Goal: Find specific page/section: Find specific page/section

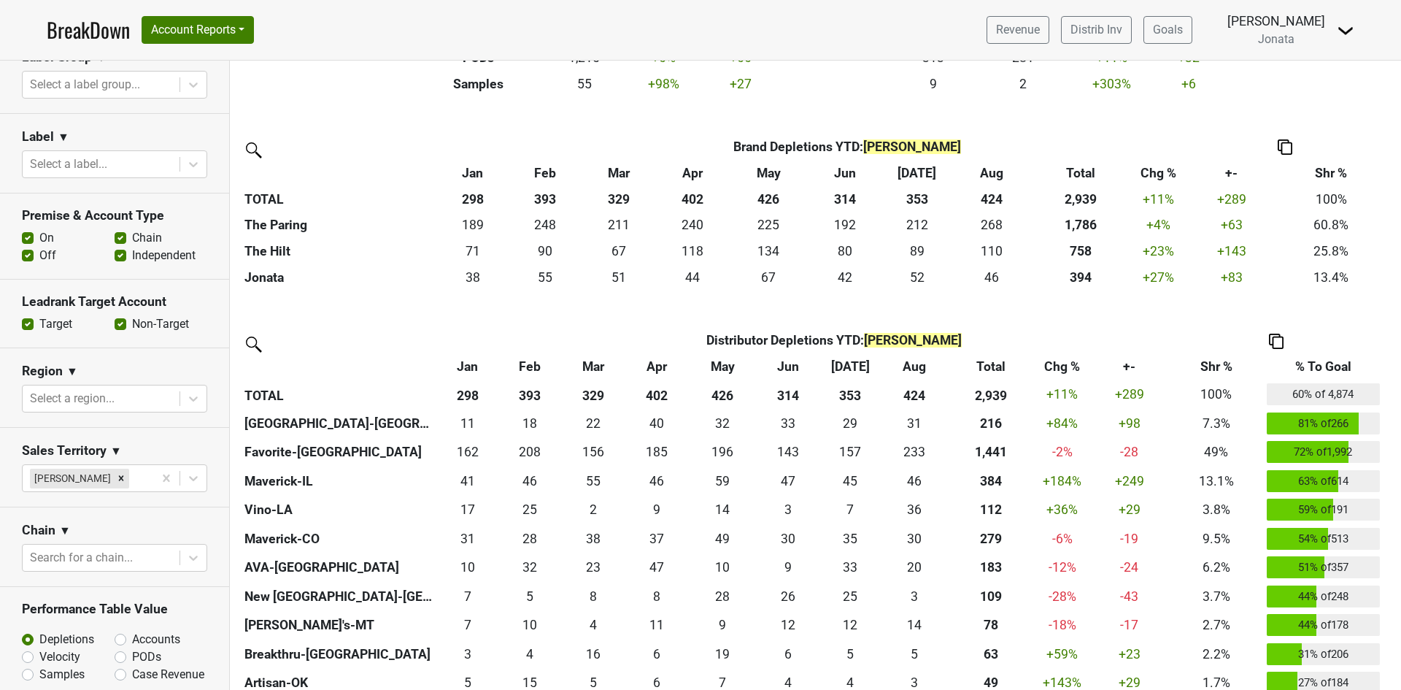
scroll to position [363, 0]
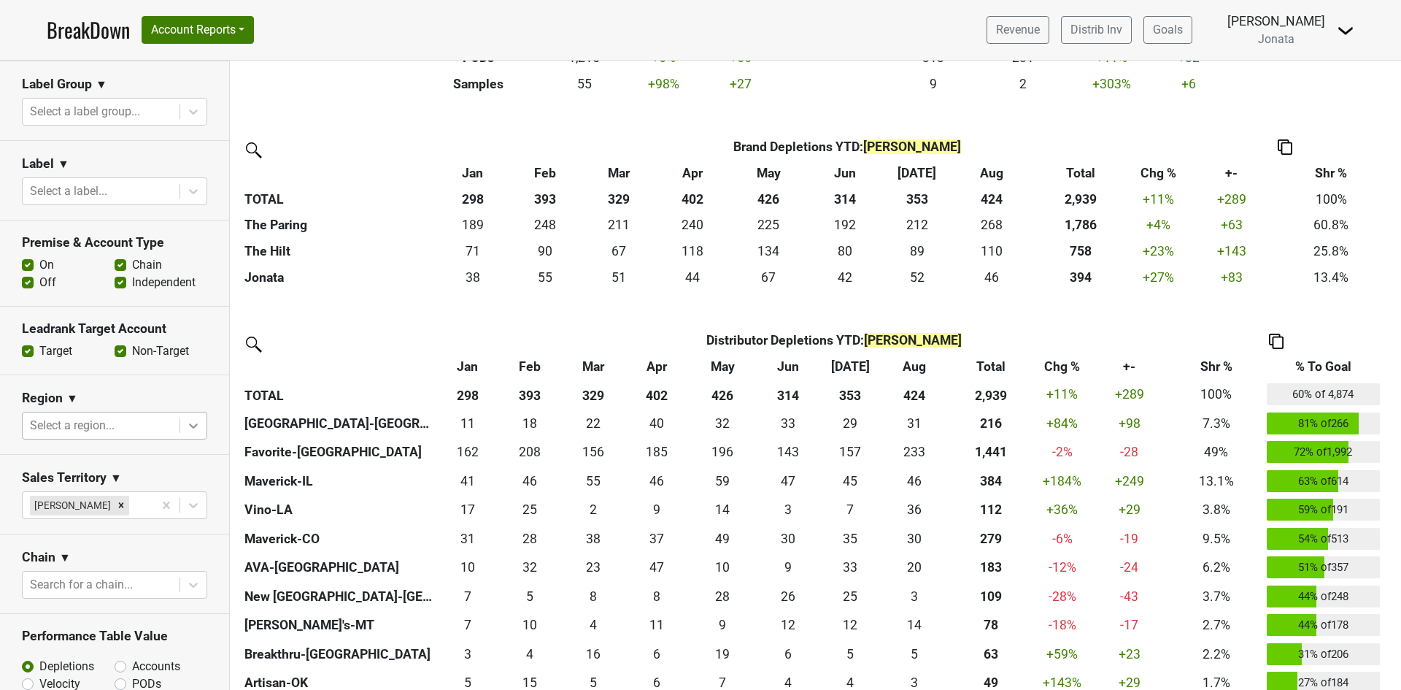
click at [186, 426] on icon at bounding box center [193, 425] width 15 height 15
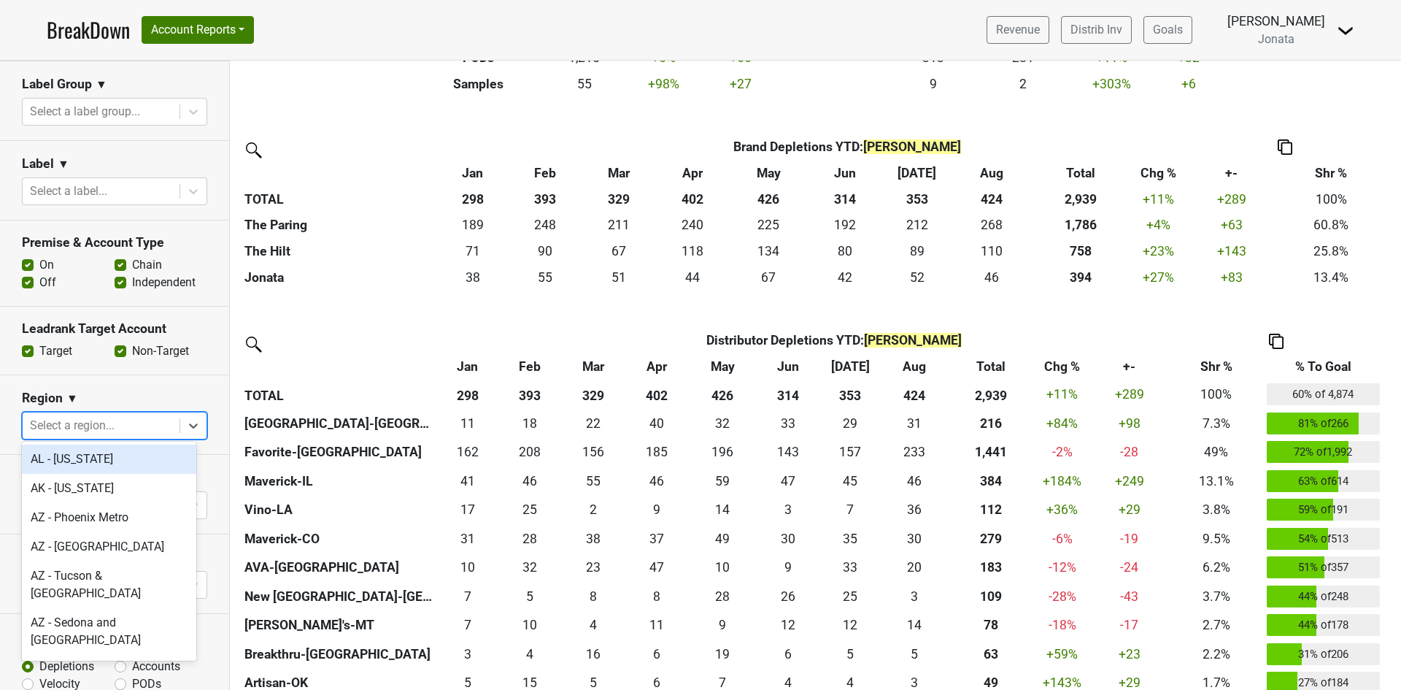
click at [92, 412] on div "Select a region..." at bounding box center [101, 425] width 157 height 26
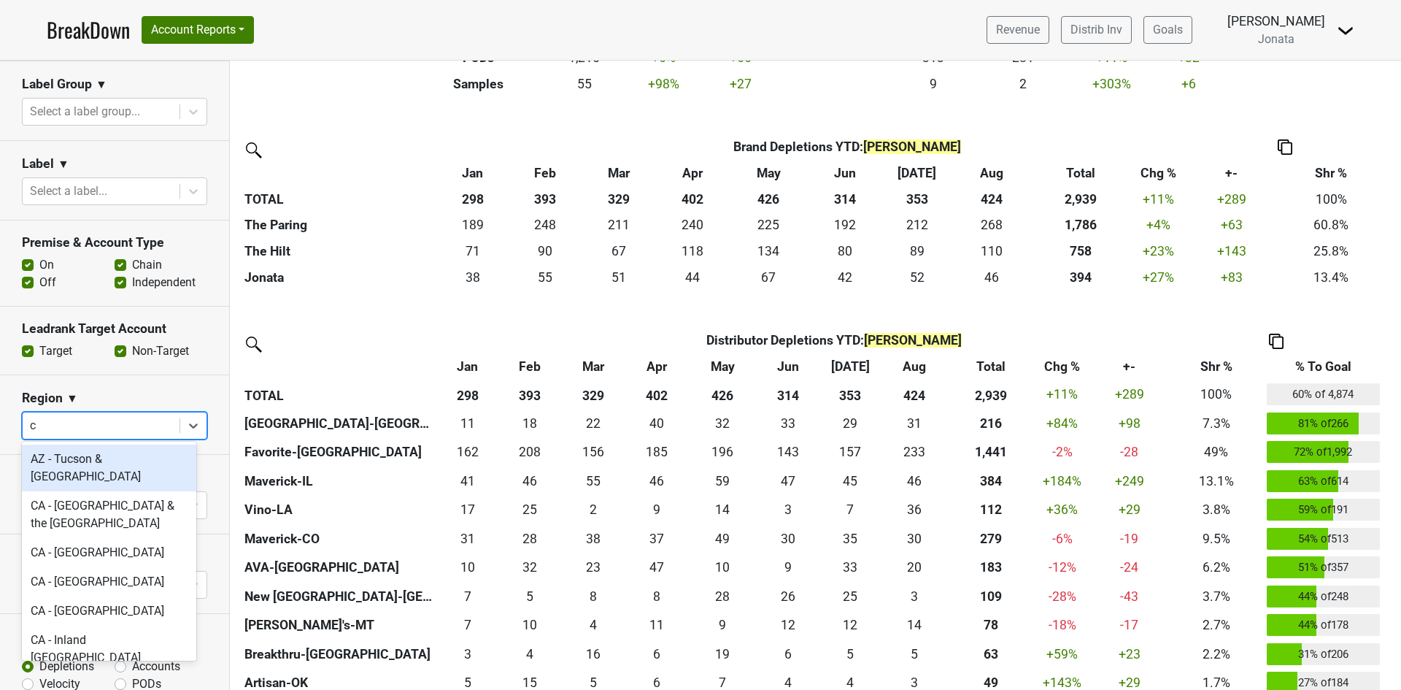
type input "co"
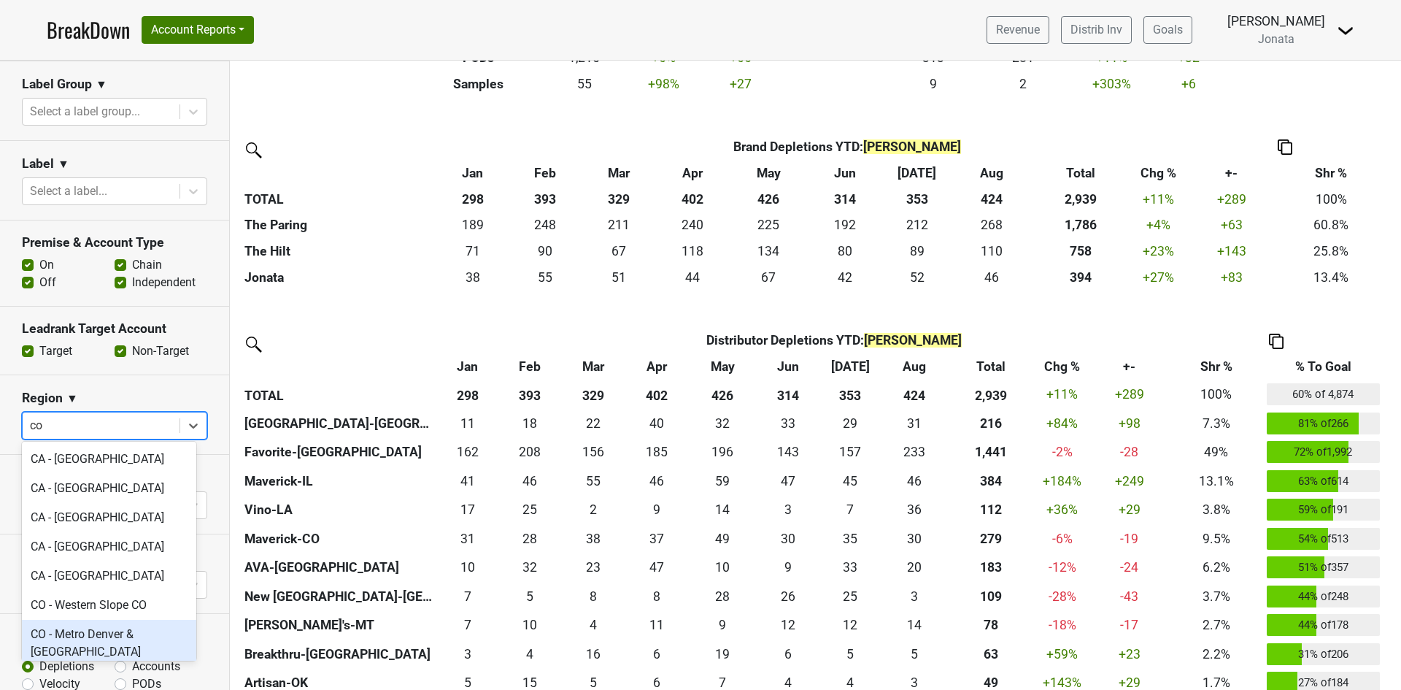
click at [88, 636] on div "CO - Metro Denver & Boulder" at bounding box center [109, 643] width 174 height 47
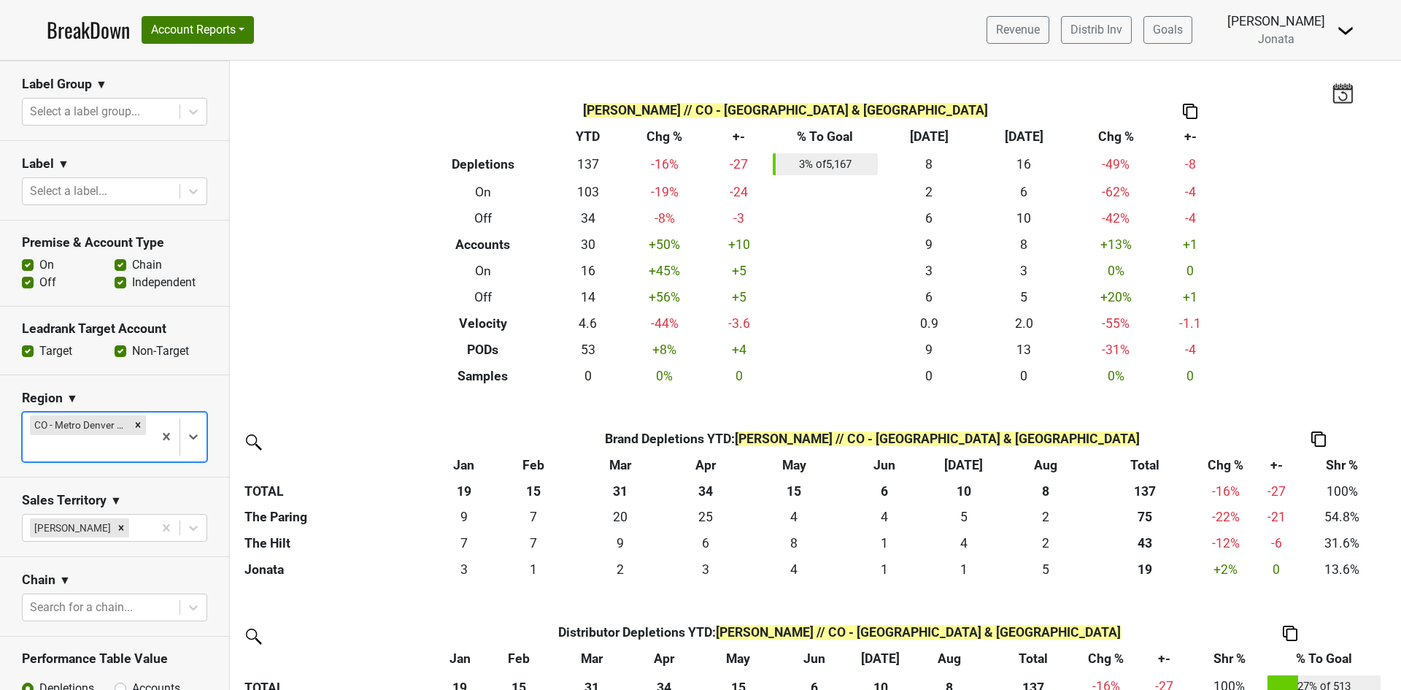
click at [1346, 31] on img at bounding box center [1346, 31] width 18 height 18
click at [1304, 84] on link "Open Leadrank" at bounding box center [1295, 82] width 115 height 23
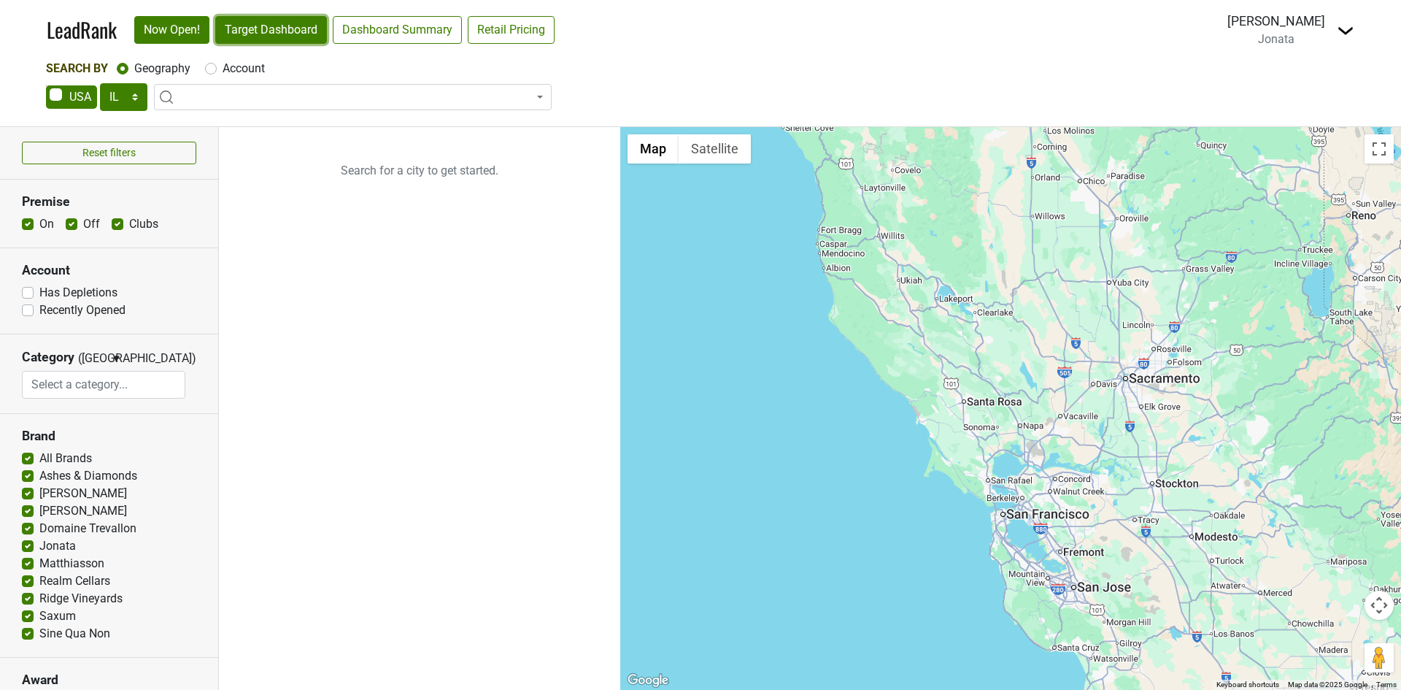
click at [291, 31] on link "Target Dashboard" at bounding box center [271, 30] width 112 height 28
click at [132, 93] on select "AK AL AR AZ CA CO CT DC DE FL GA HI IA ID IL IN KS KY LA MA MD ME MI MN MO MS M…" at bounding box center [123, 97] width 47 height 28
select select "CO"
click at [100, 83] on select "AK AL AR AZ CA CO CT DC DE FL GA HI IA ID IL IN KS KY LA MA MD ME MI MN MO MS M…" at bounding box center [123, 97] width 47 height 28
click at [201, 128] on input "search" at bounding box center [353, 124] width 390 height 25
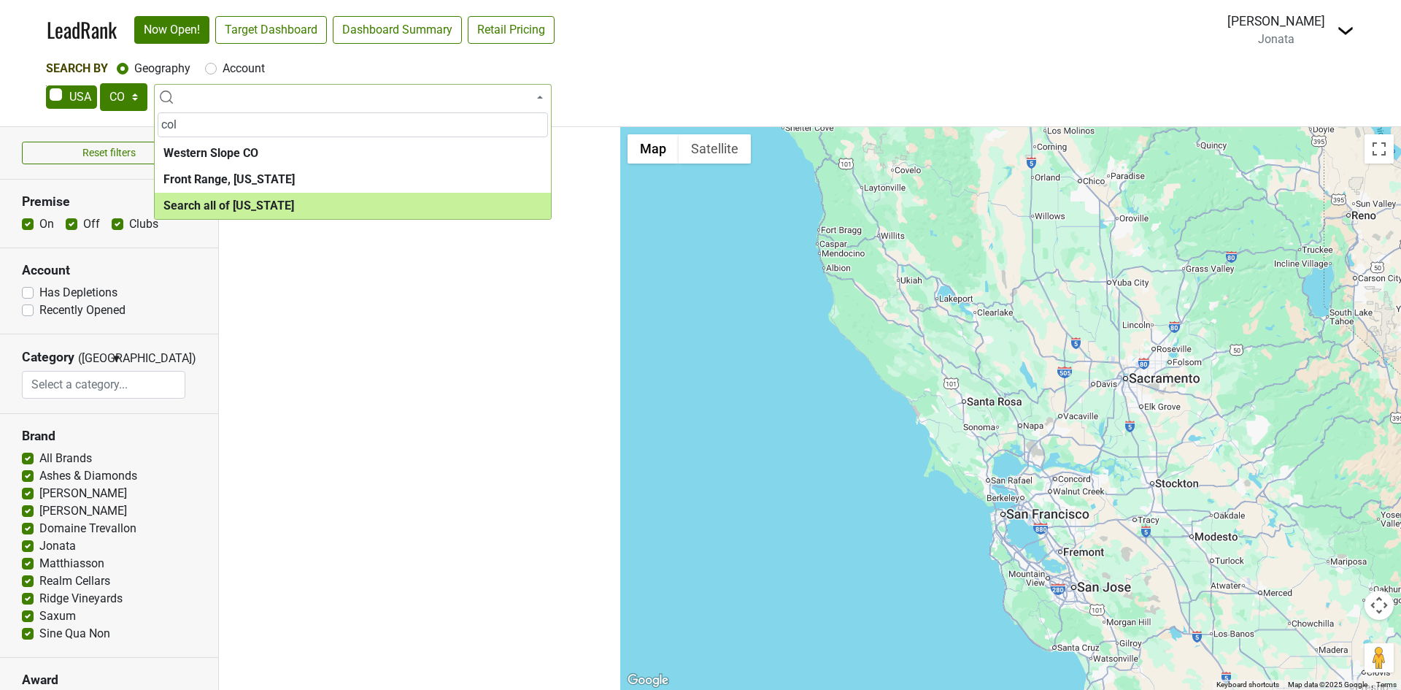
type input "col"
select select "ALL_CO"
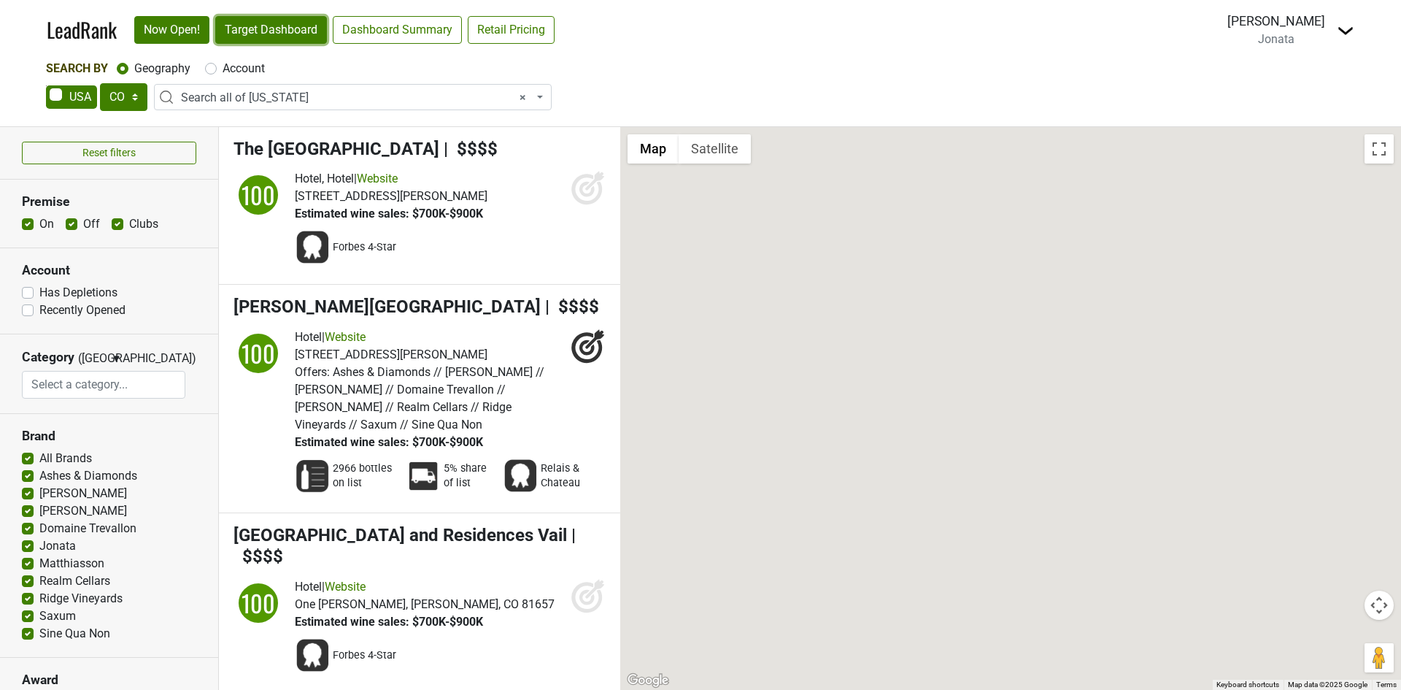
click at [285, 32] on link "Target Dashboard" at bounding box center [271, 30] width 112 height 28
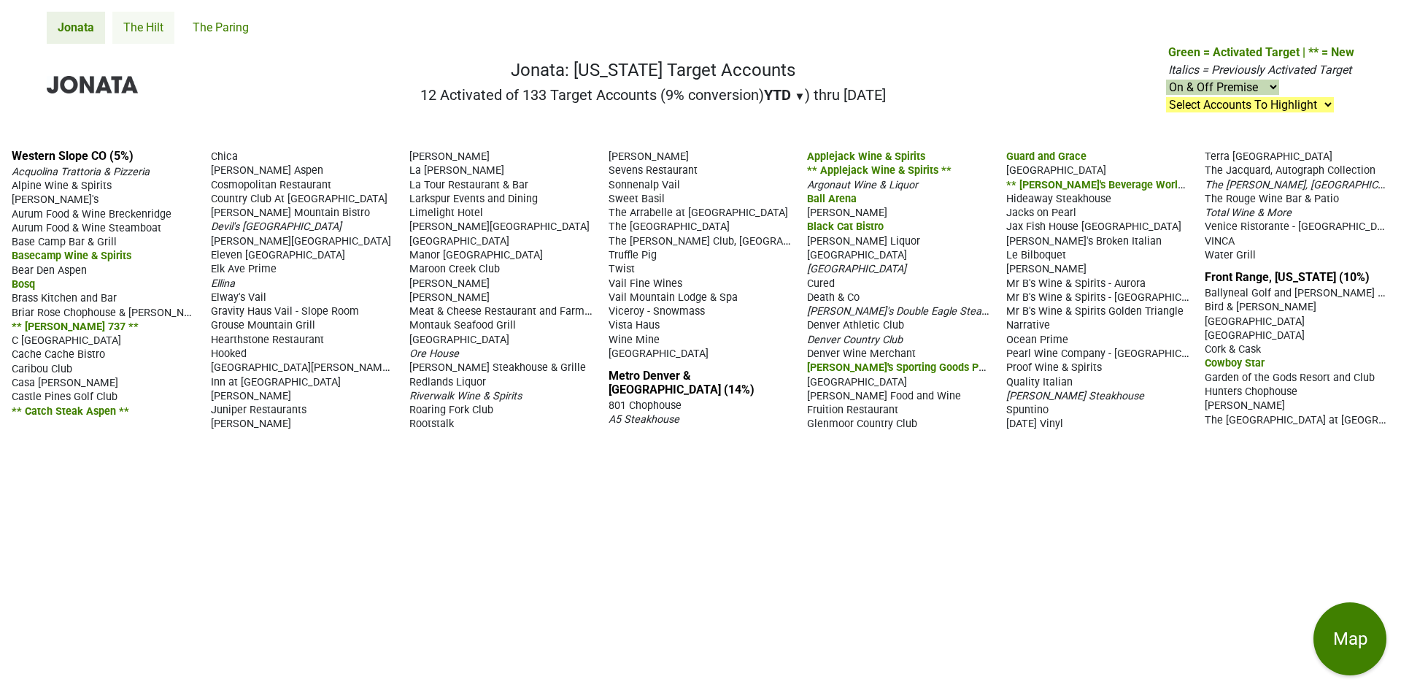
click at [131, 31] on link "The Hilt" at bounding box center [143, 28] width 62 height 32
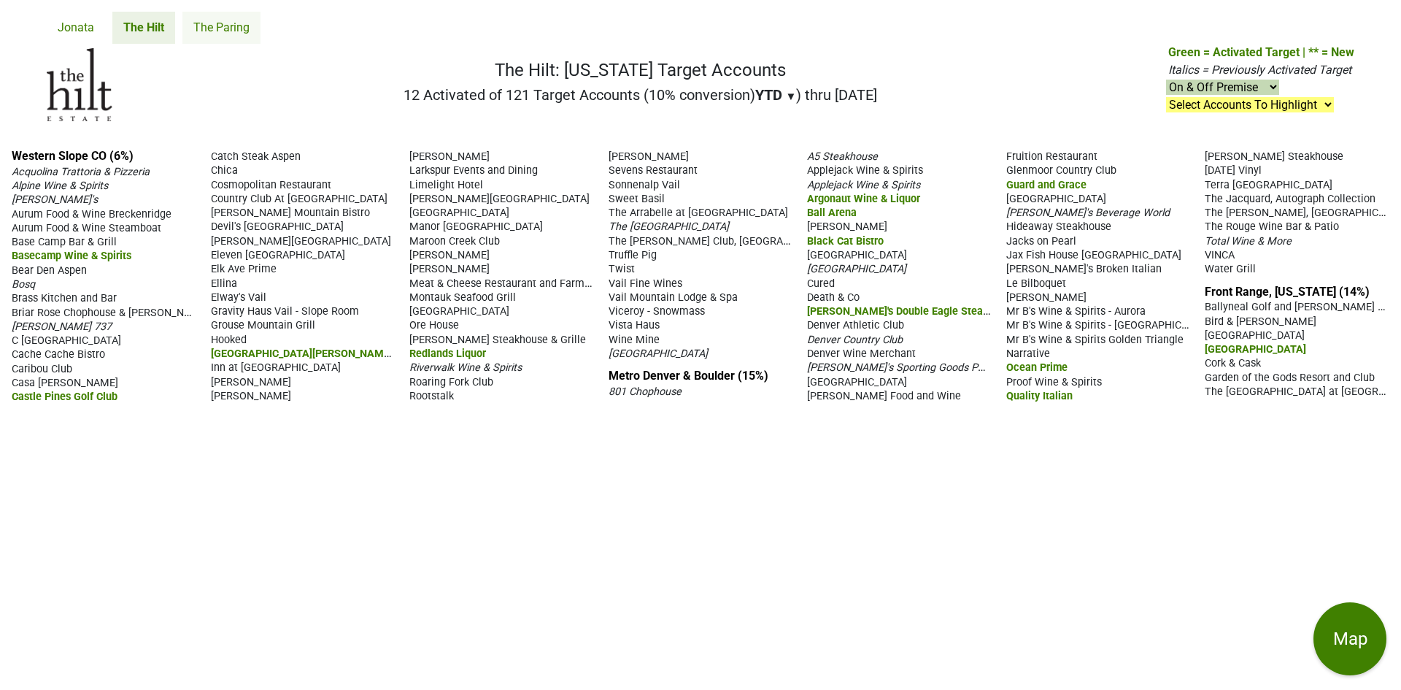
click at [223, 34] on link "The Paring" at bounding box center [221, 28] width 78 height 32
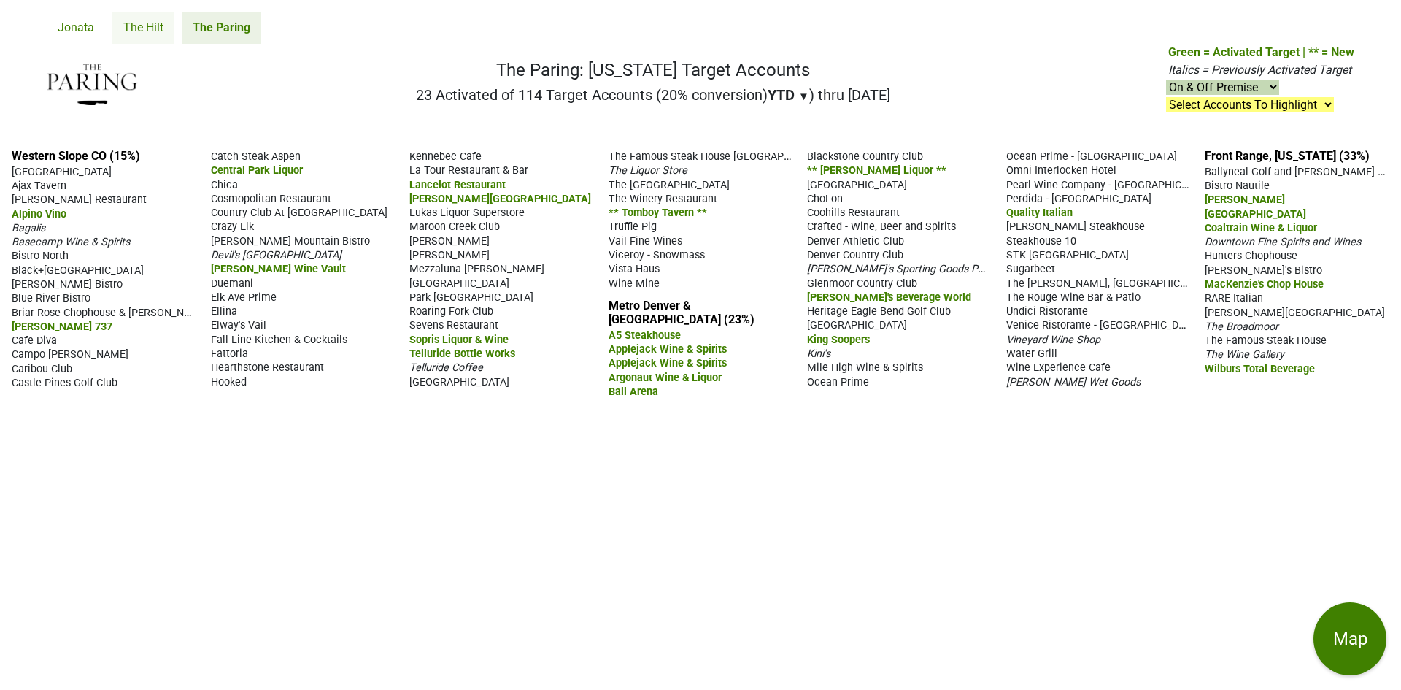
click at [152, 23] on link "The Hilt" at bounding box center [143, 28] width 62 height 32
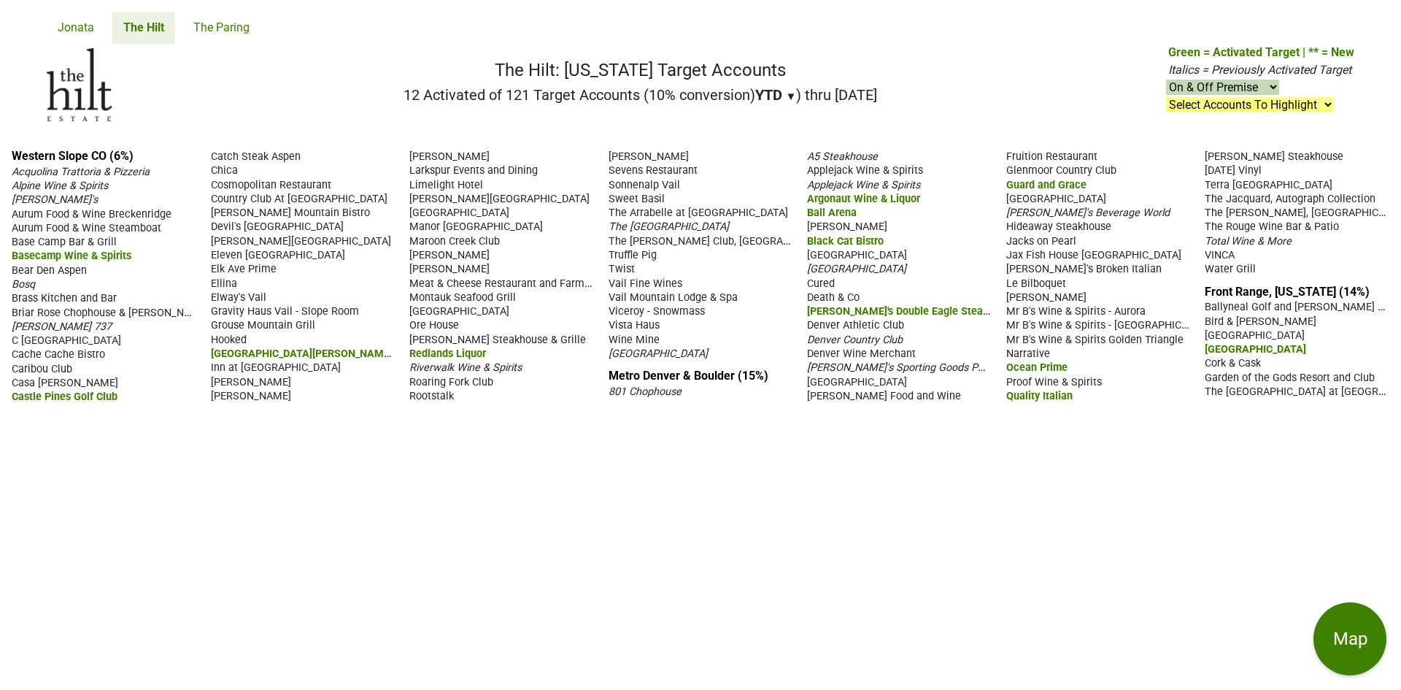
click at [81, 28] on link "Jonata" at bounding box center [76, 28] width 58 height 32
